Goal: Transaction & Acquisition: Purchase product/service

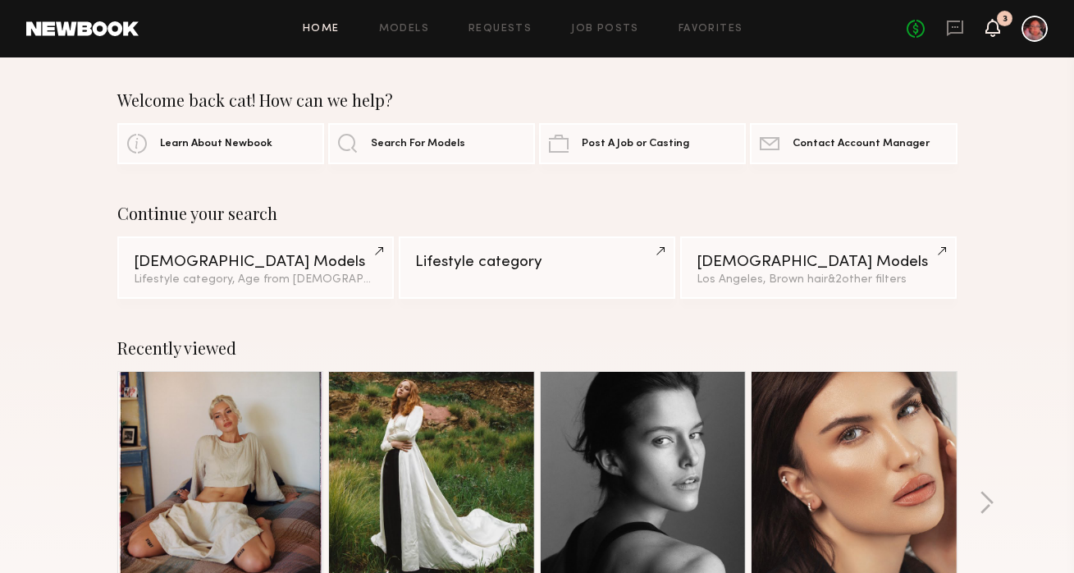
click at [993, 35] on icon at bounding box center [992, 35] width 5 height 2
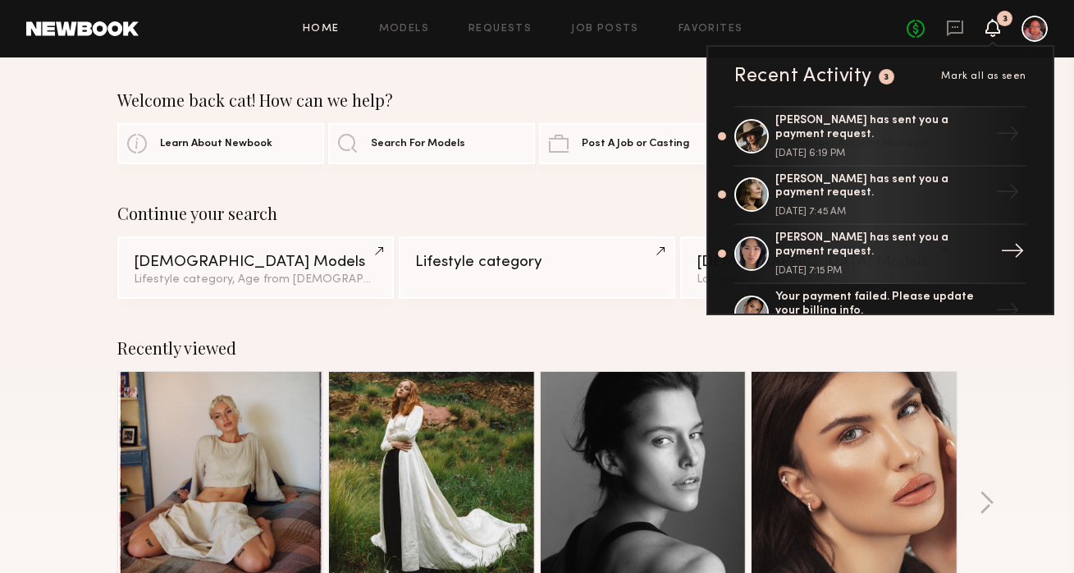
click at [902, 247] on div "[PERSON_NAME] has sent you a payment request." at bounding box center [881, 245] width 213 height 28
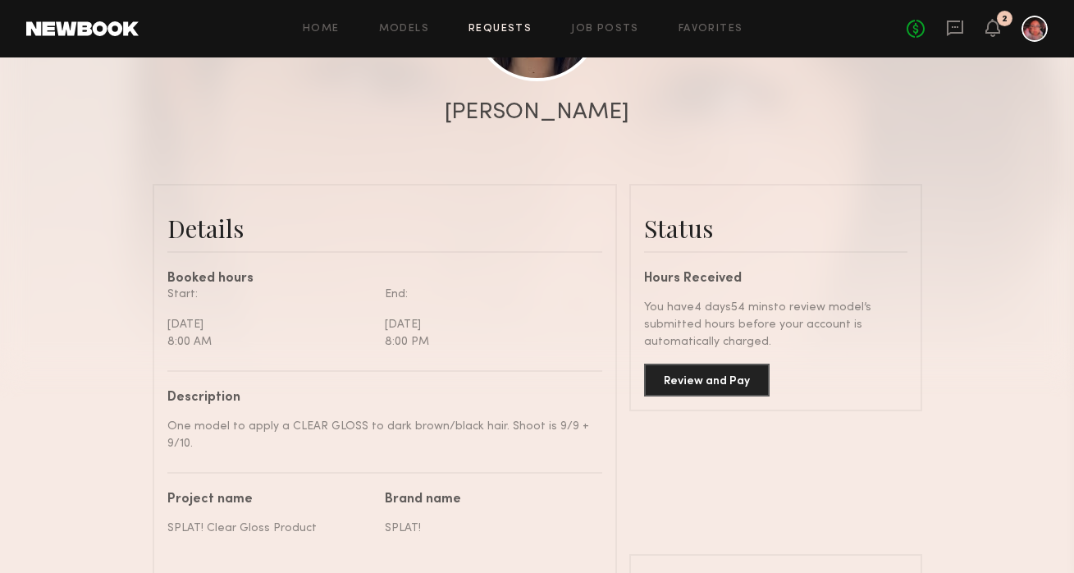
scroll to position [284, 0]
click at [697, 376] on button "Review and Pay" at bounding box center [707, 379] width 126 height 33
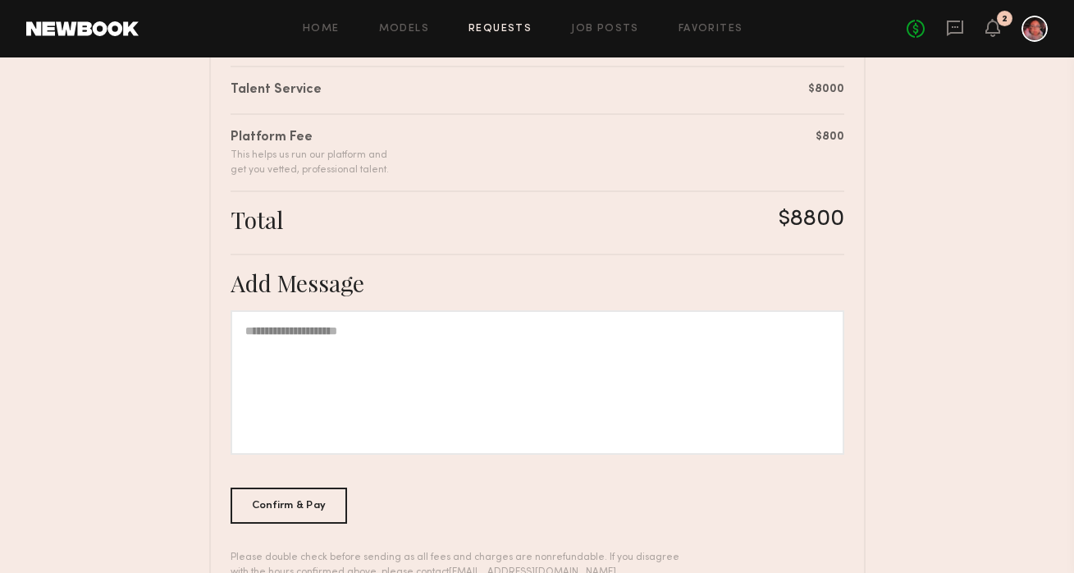
scroll to position [476, 0]
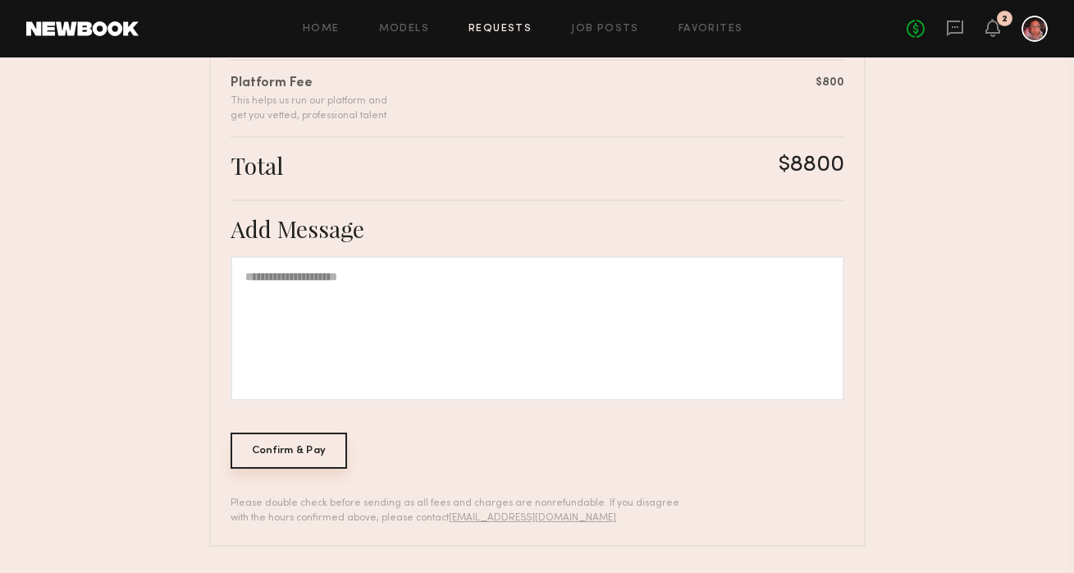
click at [341, 455] on div "Confirm & Pay" at bounding box center [289, 450] width 117 height 36
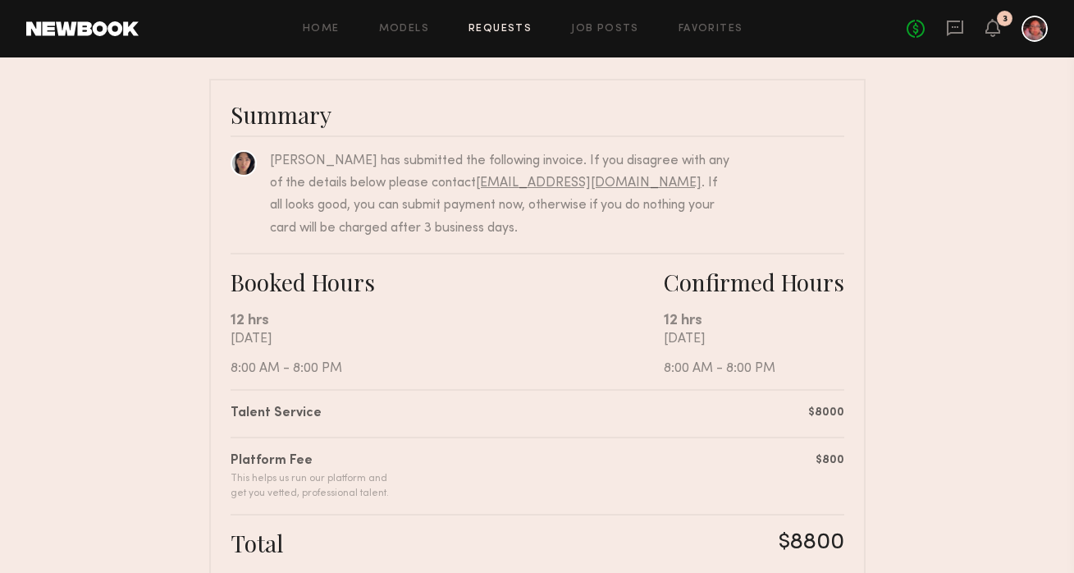
scroll to position [0, 0]
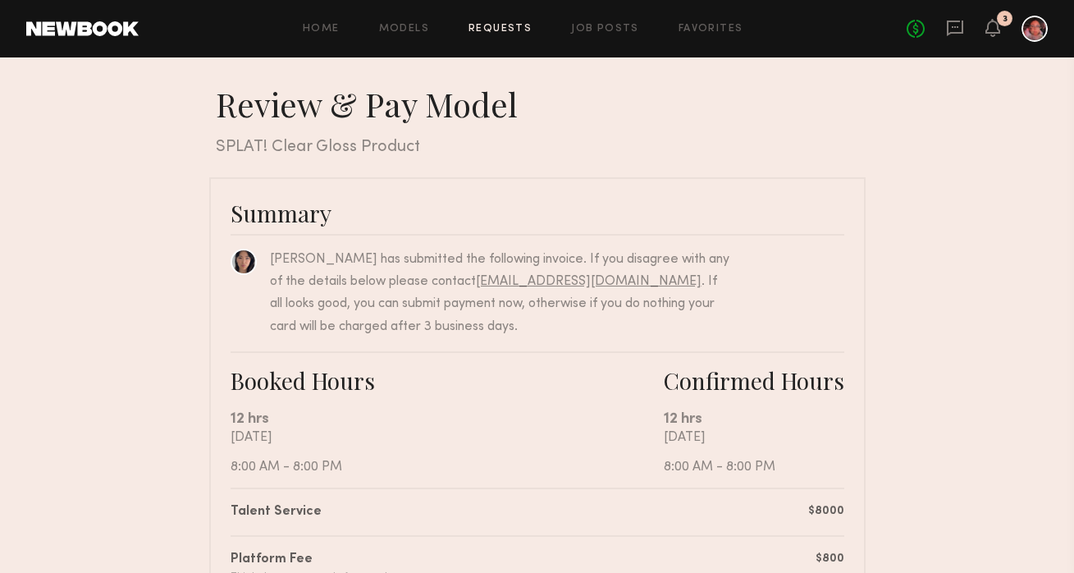
click at [1034, 42] on header "Home Models Requests Job Posts Favorites Sign Out No fees up to $5,000 3" at bounding box center [537, 28] width 1074 height 57
click at [1034, 32] on div at bounding box center [1034, 29] width 26 height 26
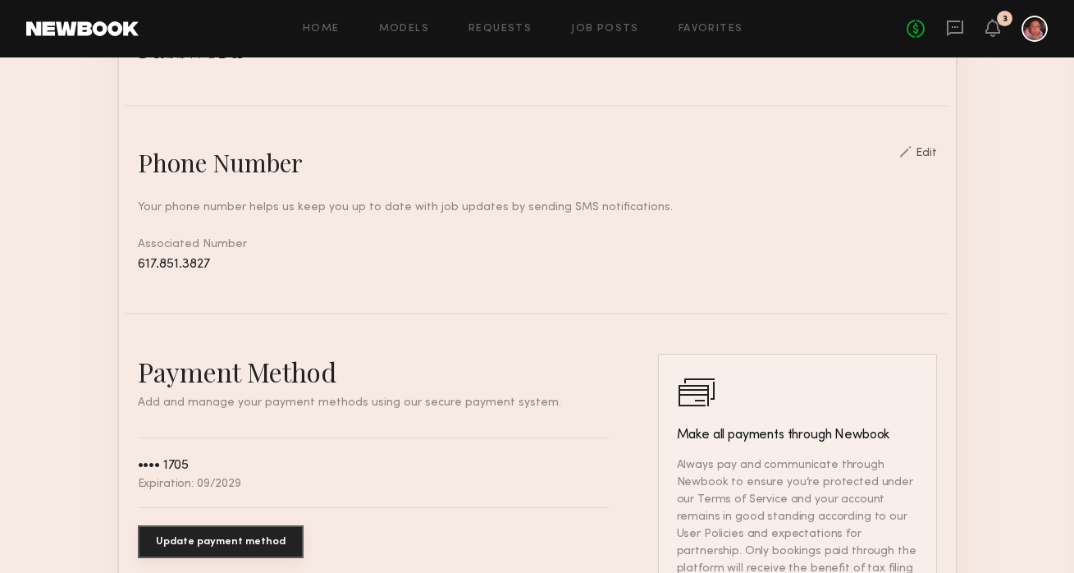
scroll to position [753, 0]
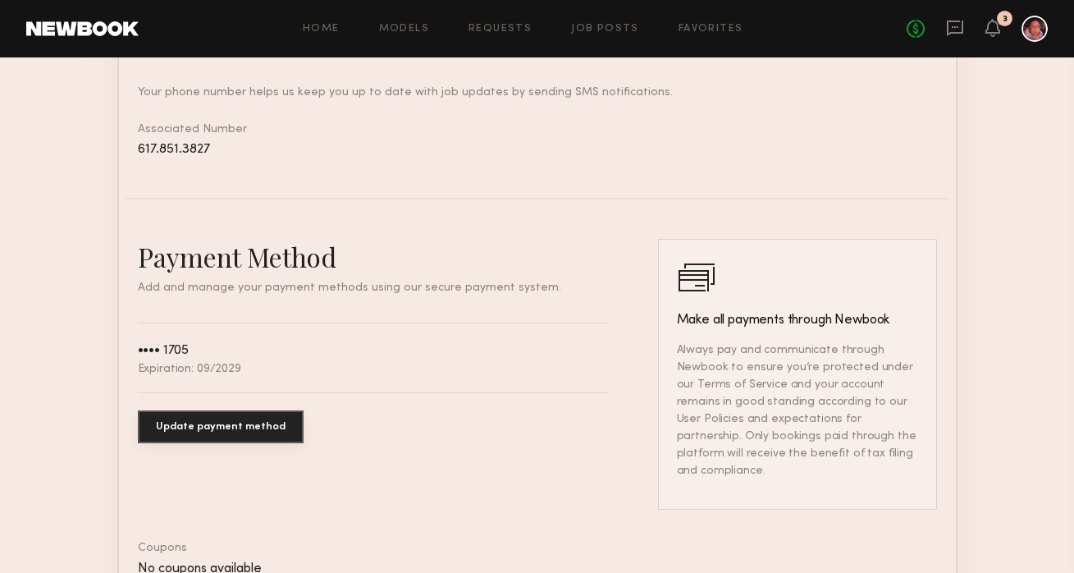
click at [237, 424] on button "Update payment method" at bounding box center [221, 426] width 166 height 33
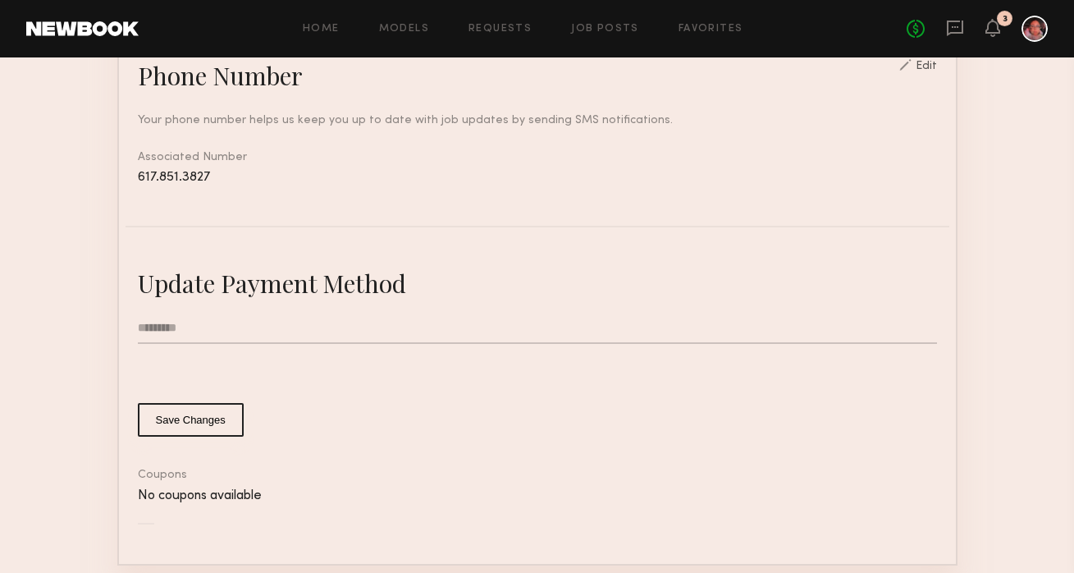
scroll to position [764, 0]
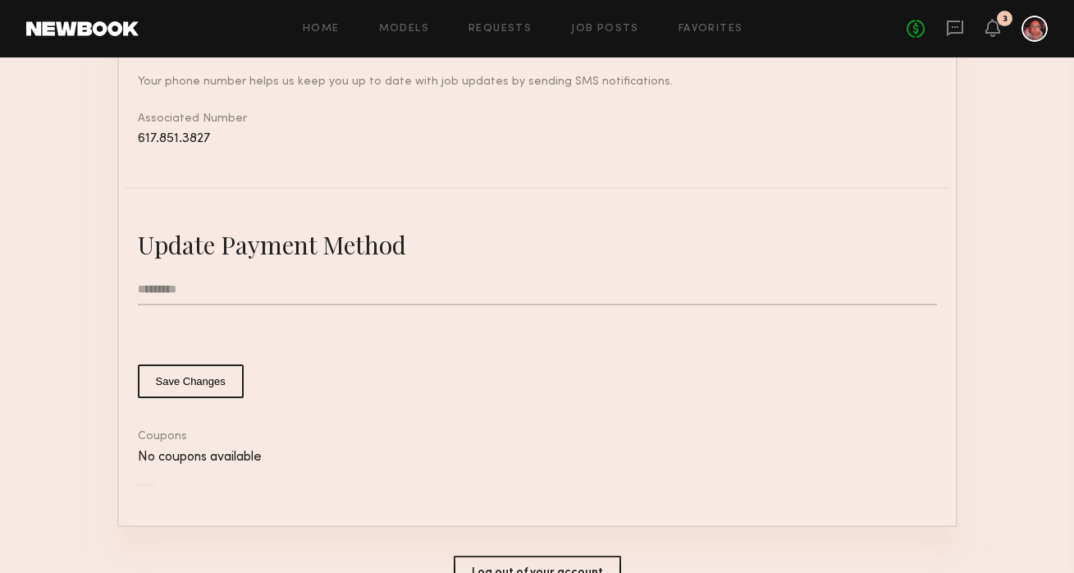
click at [219, 285] on input "text" at bounding box center [537, 289] width 799 height 31
type input "**********"
click at [194, 375] on button "Save Changes" at bounding box center [191, 381] width 106 height 34
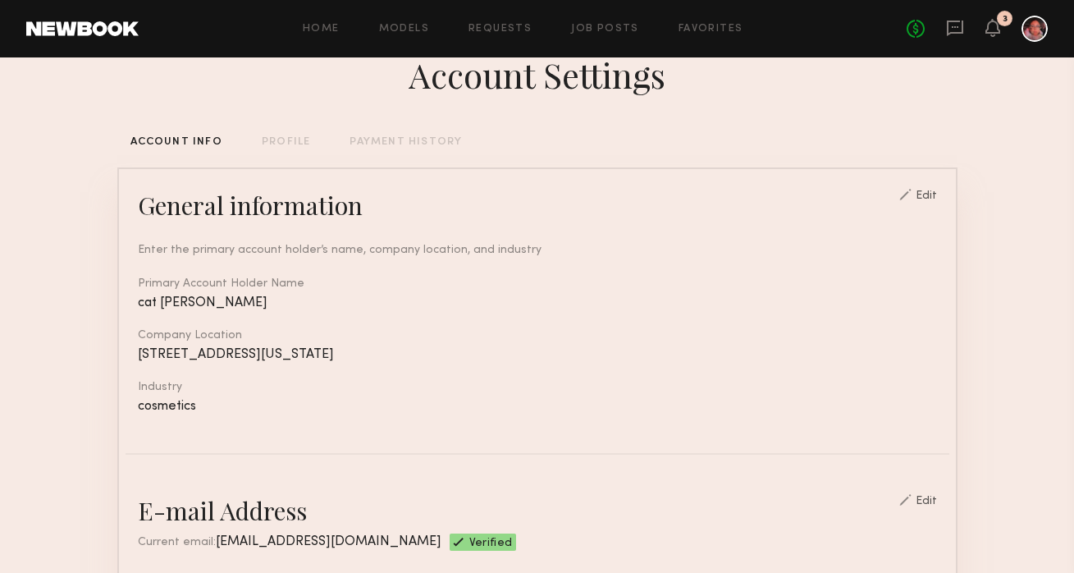
scroll to position [0, 0]
